Goal: Task Accomplishment & Management: Use online tool/utility

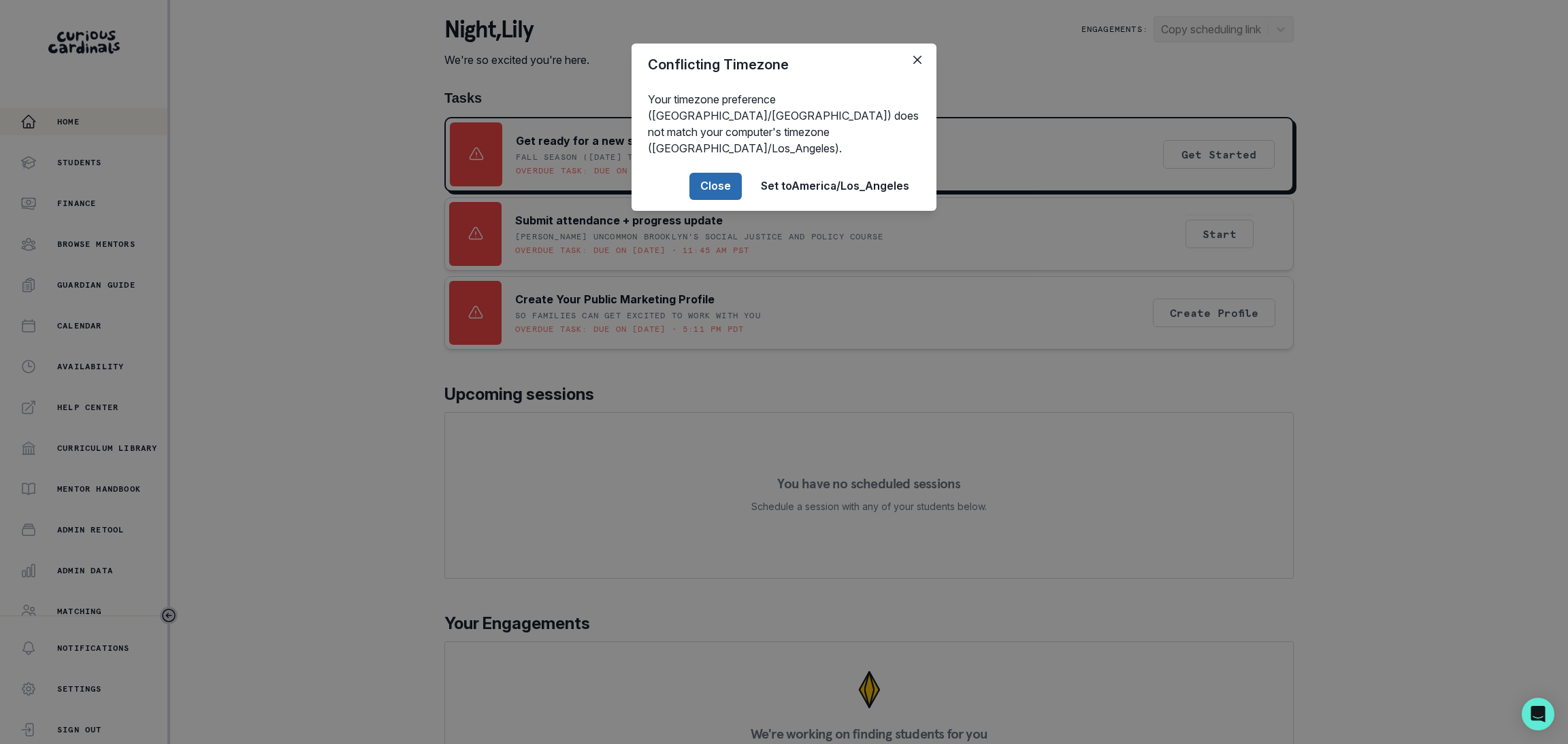
click at [698, 172] on button "Close" at bounding box center [715, 186] width 53 height 27
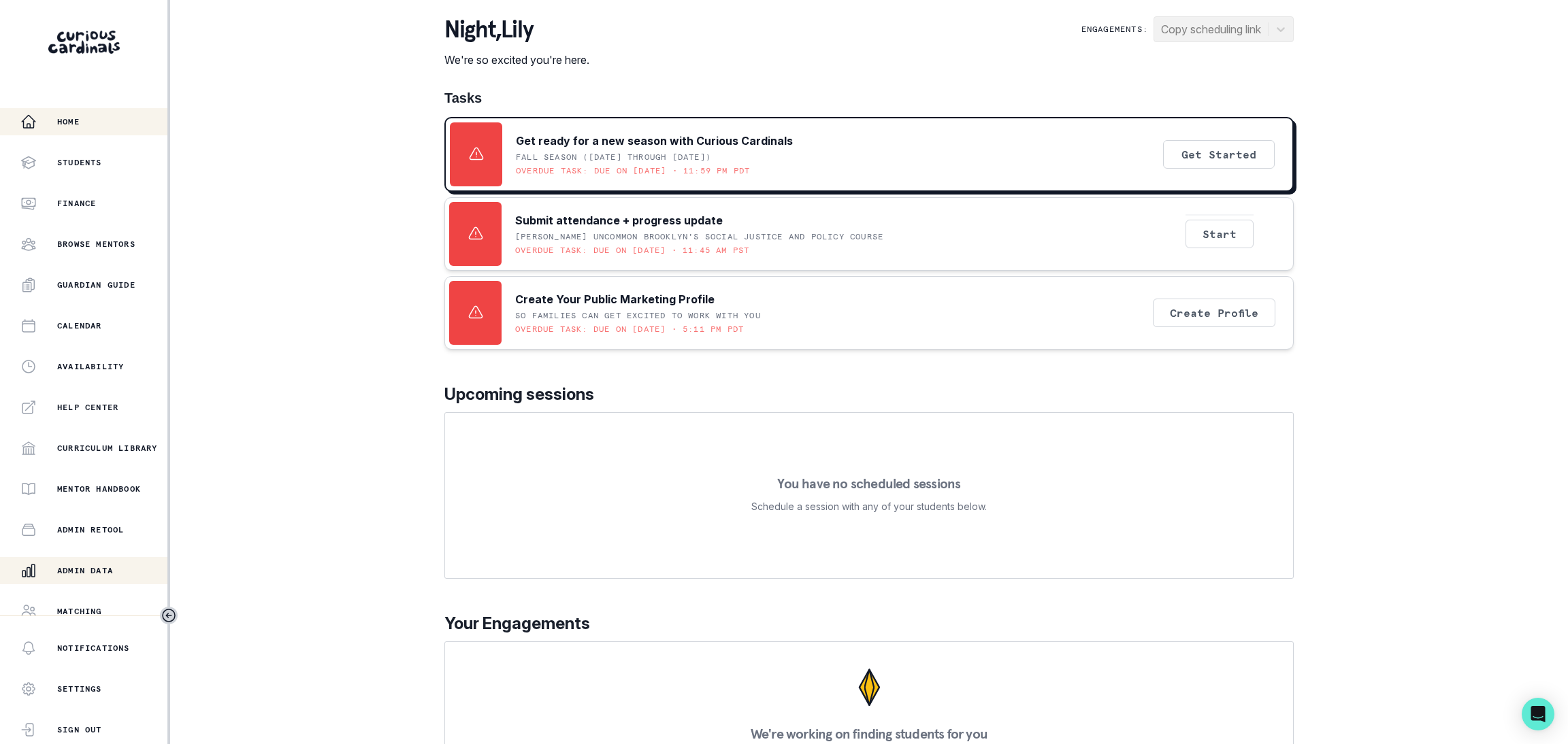
click at [116, 565] on div "Admin Data" at bounding box center [94, 571] width 147 height 17
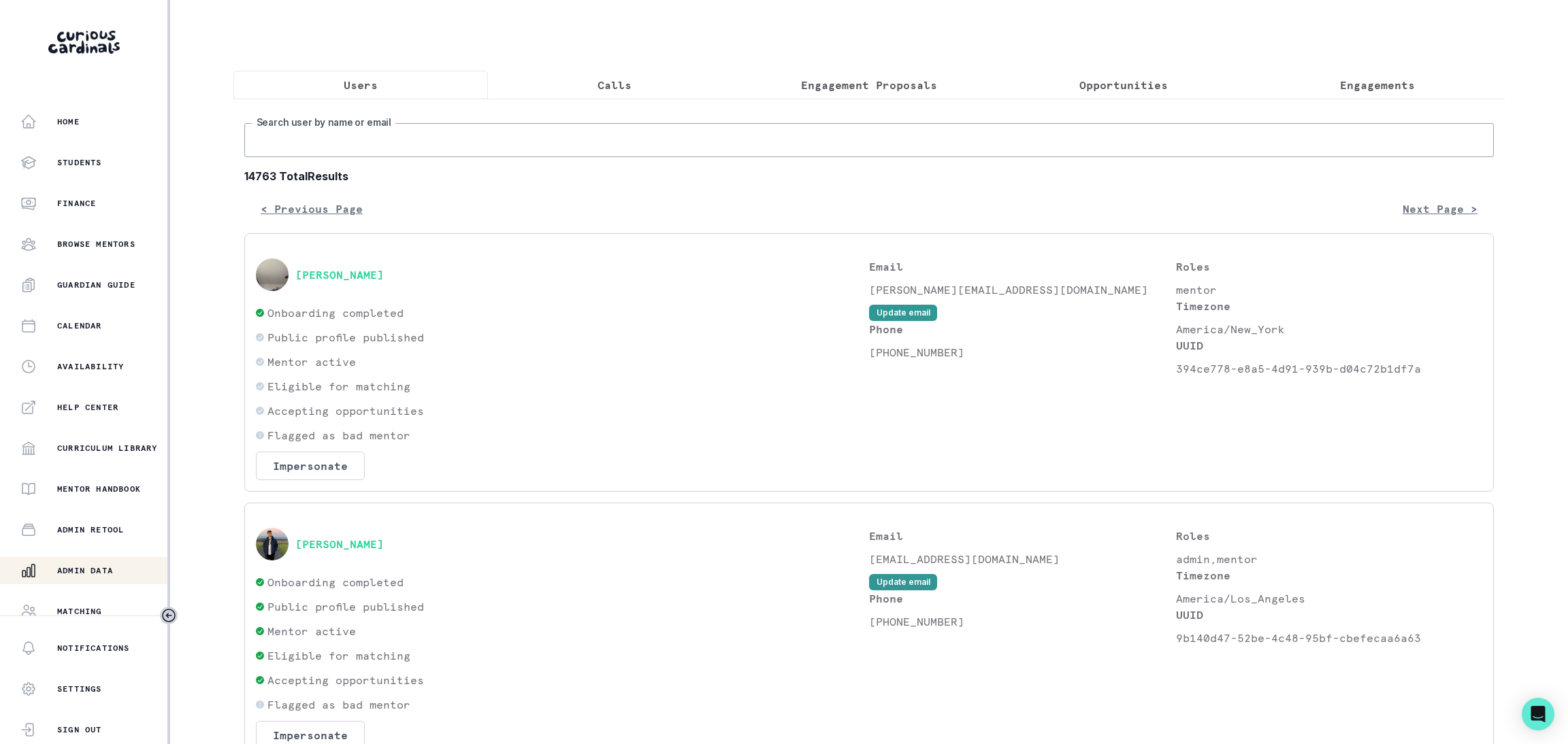
click at [394, 157] on input "Search user by name or email" at bounding box center [868, 140] width 1249 height 34
paste input "[PERSON_NAME]"
type input "[PERSON_NAME]"
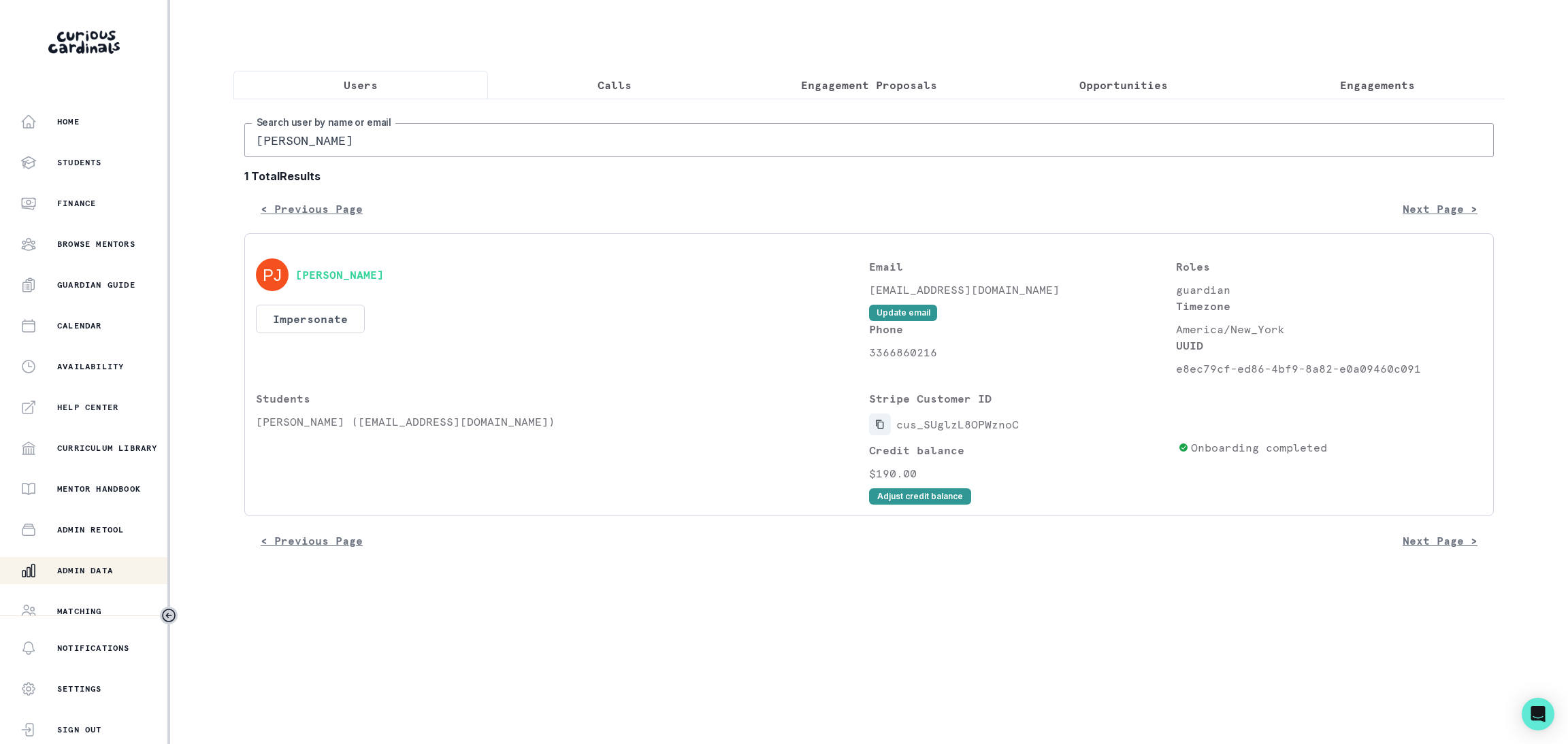
click at [875, 429] on icon "Copied to clipboard" at bounding box center [879, 425] width 8 height 9
click at [88, 568] on p "Admin Data" at bounding box center [85, 571] width 56 height 11
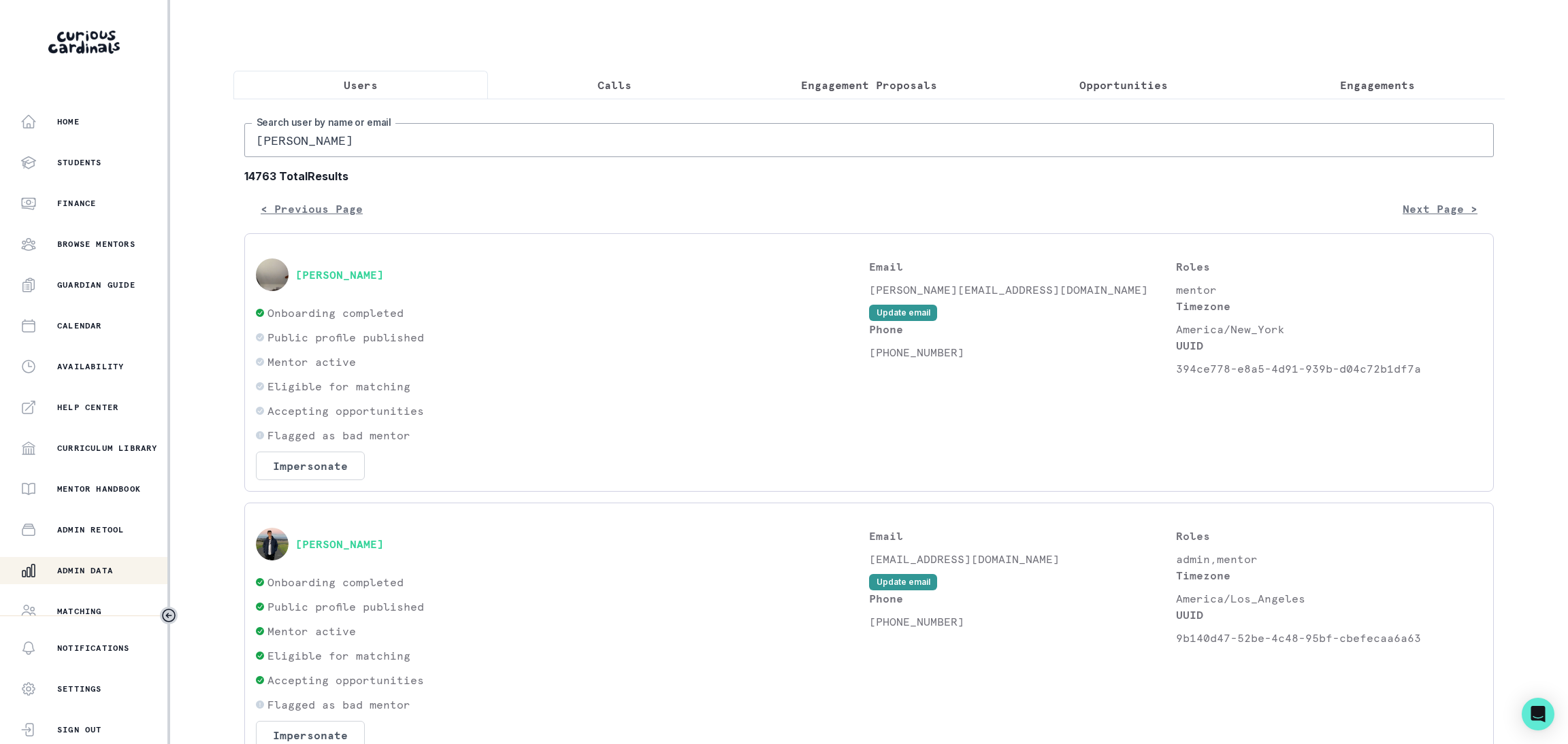
click at [371, 158] on input "[PERSON_NAME]" at bounding box center [868, 140] width 1249 height 34
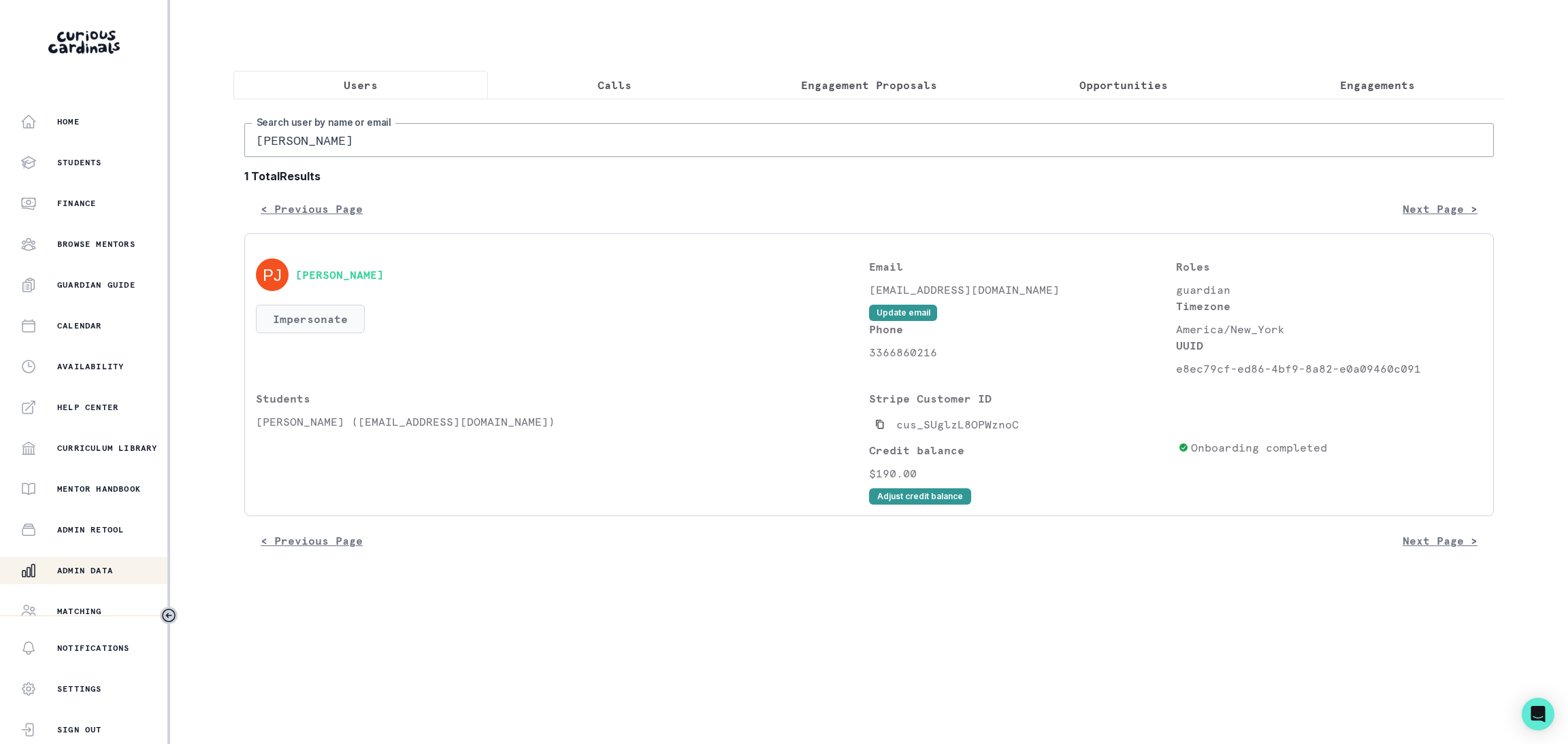
click at [300, 331] on button "Impersonate" at bounding box center [310, 319] width 109 height 29
click at [364, 472] on button "Impersonate" at bounding box center [366, 463] width 89 height 27
